Goal: Task Accomplishment & Management: Use online tool/utility

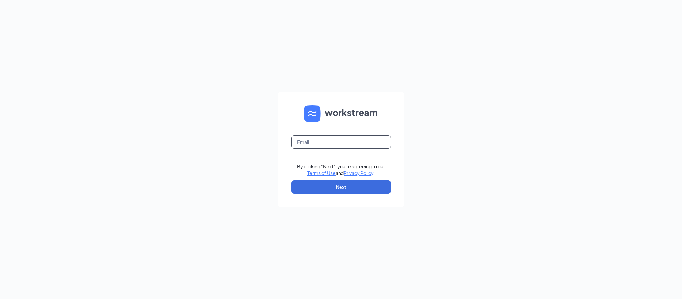
click at [315, 142] on input "text" at bounding box center [341, 141] width 100 height 13
type input "bassam@bajcogroup.net"
click at [337, 190] on button "Next" at bounding box center [341, 186] width 100 height 13
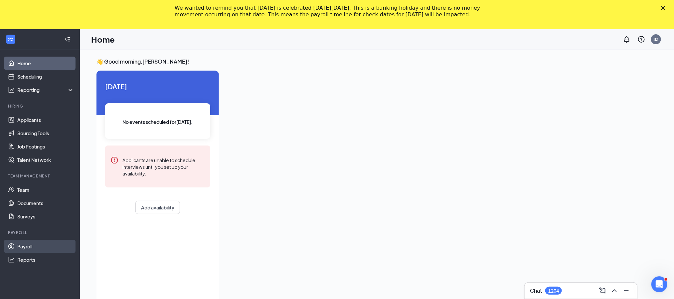
click at [20, 241] on link "Payroll" at bounding box center [45, 246] width 57 height 13
